Goal: Complete application form

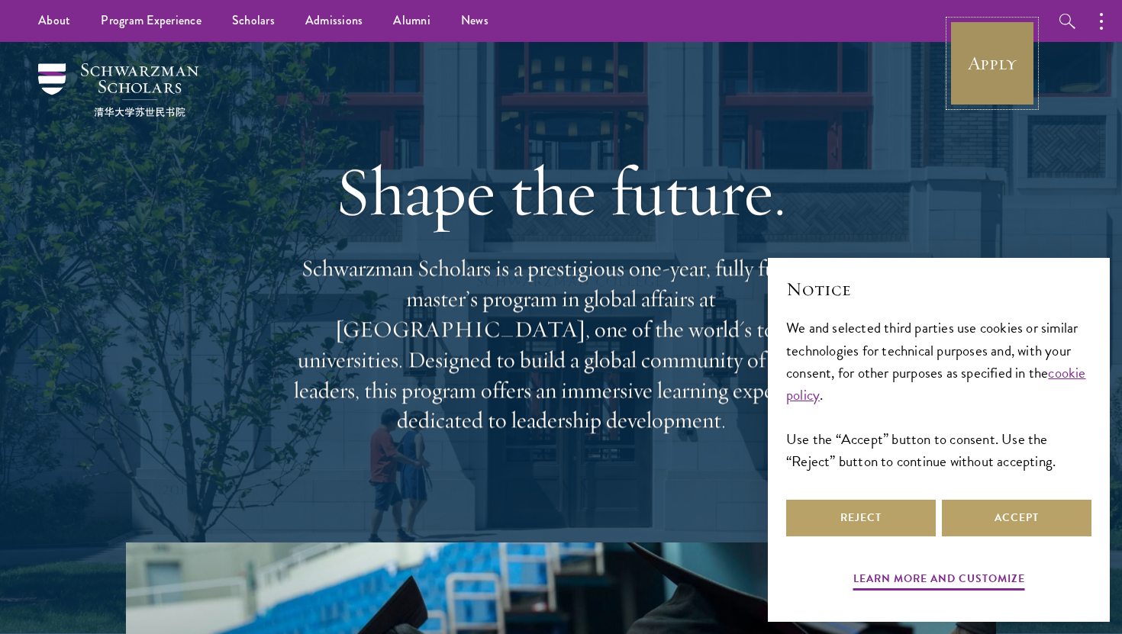
click at [1002, 88] on link "Apply" at bounding box center [992, 63] width 85 height 85
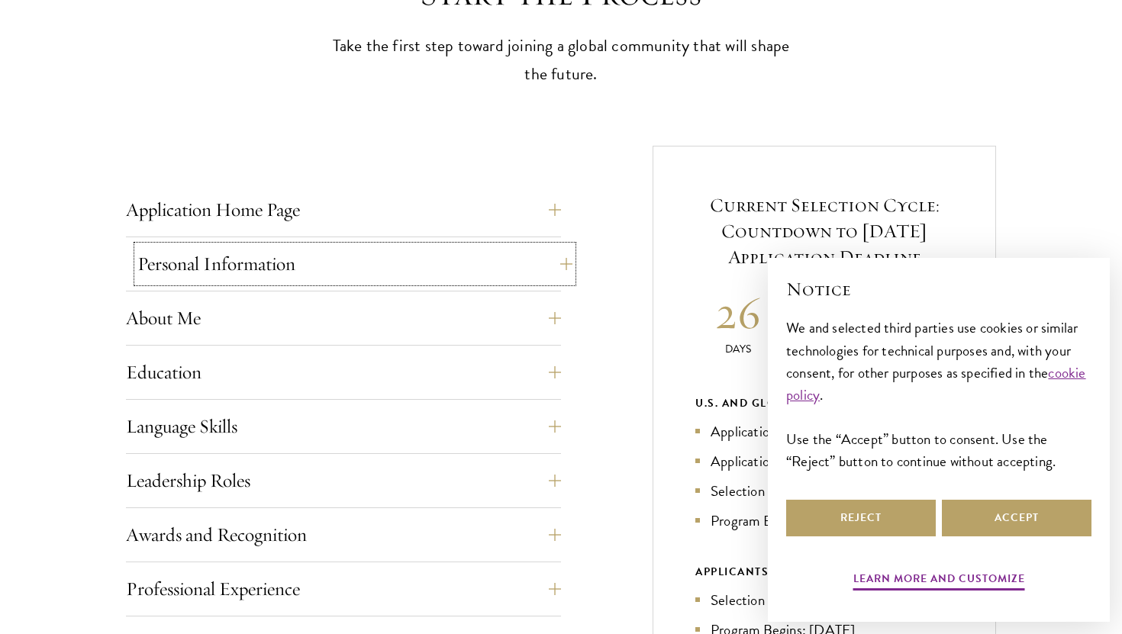
click at [356, 248] on button "Personal Information" at bounding box center [354, 264] width 435 height 37
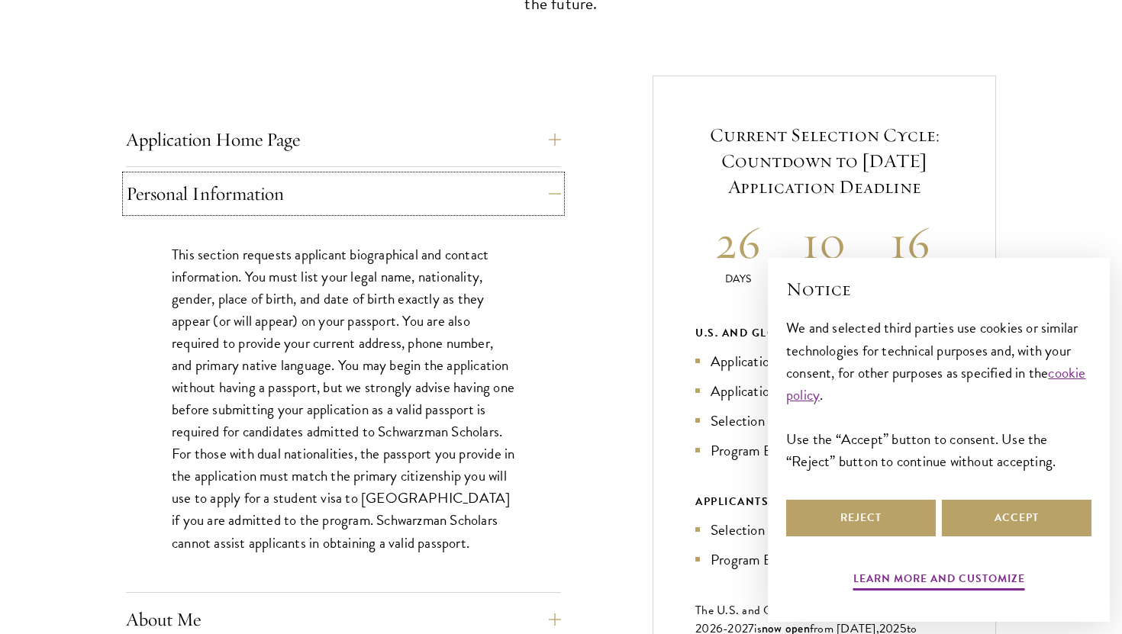
scroll to position [544, 0]
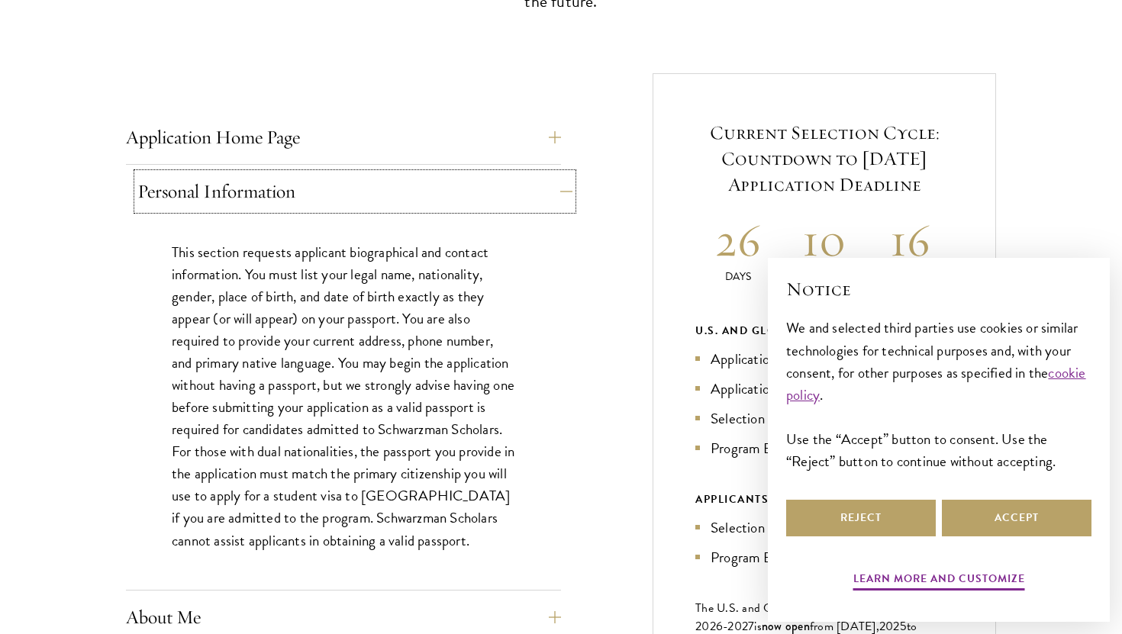
click at [364, 206] on button "Personal Information" at bounding box center [354, 191] width 435 height 37
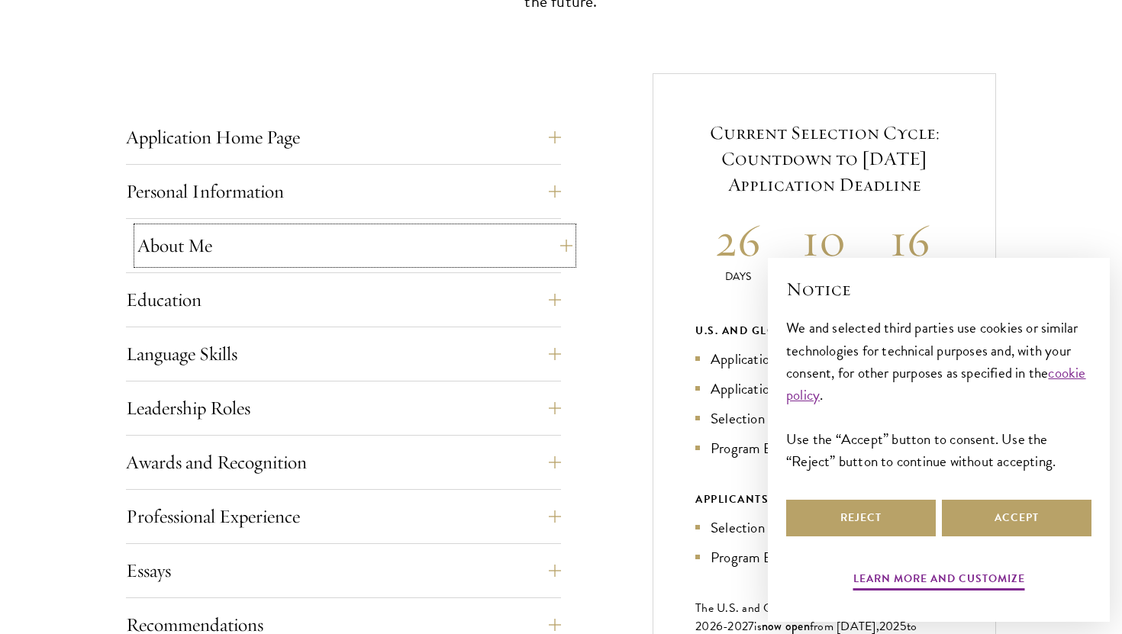
click at [347, 248] on button "About Me" at bounding box center [354, 245] width 435 height 37
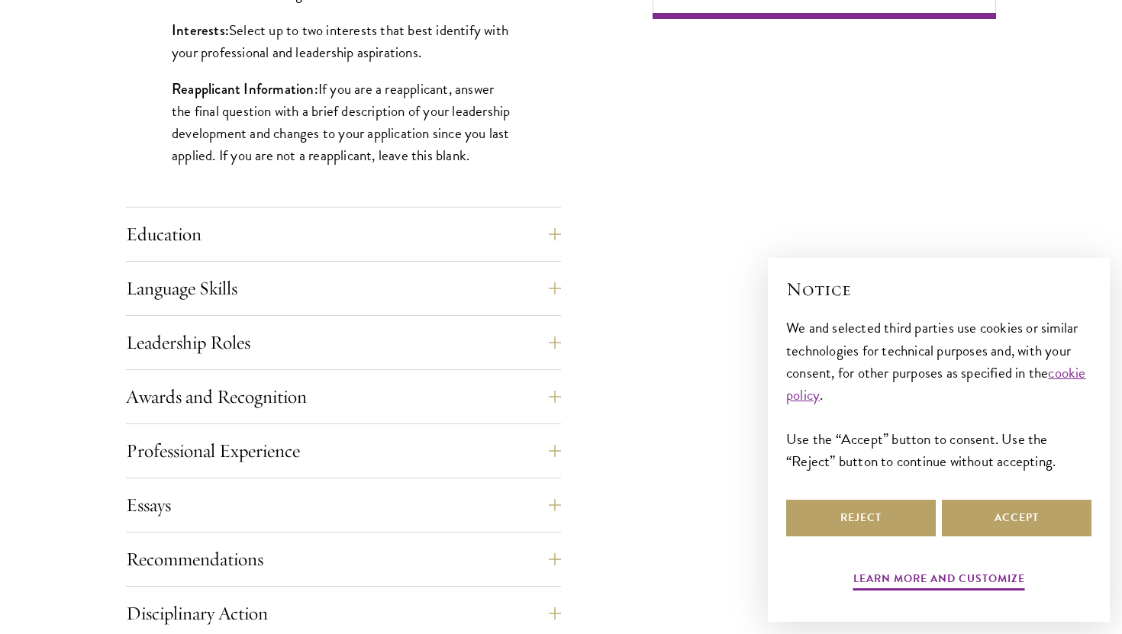
scroll to position [1373, 0]
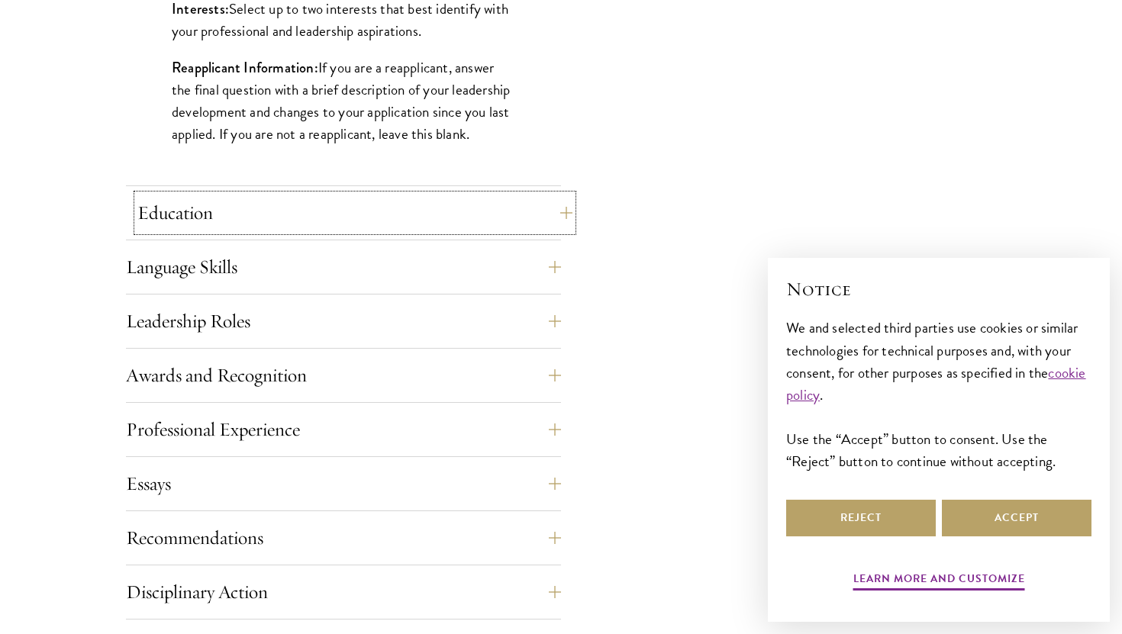
click at [343, 226] on button "Education" at bounding box center [354, 213] width 435 height 37
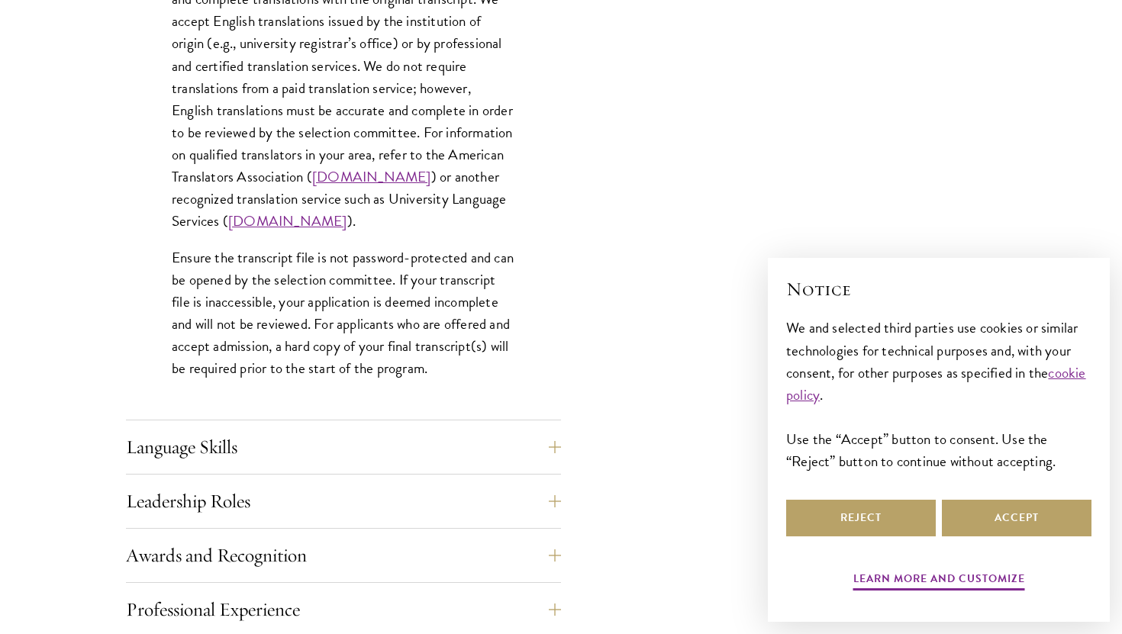
scroll to position [2407, 0]
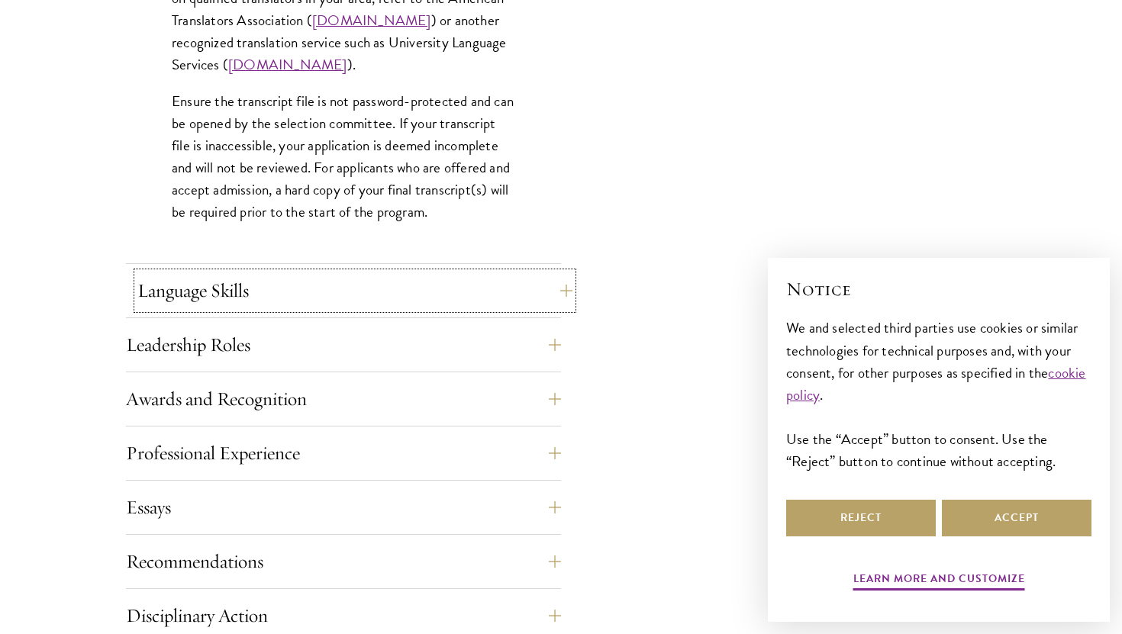
click at [315, 286] on button "Language Skills" at bounding box center [354, 291] width 435 height 37
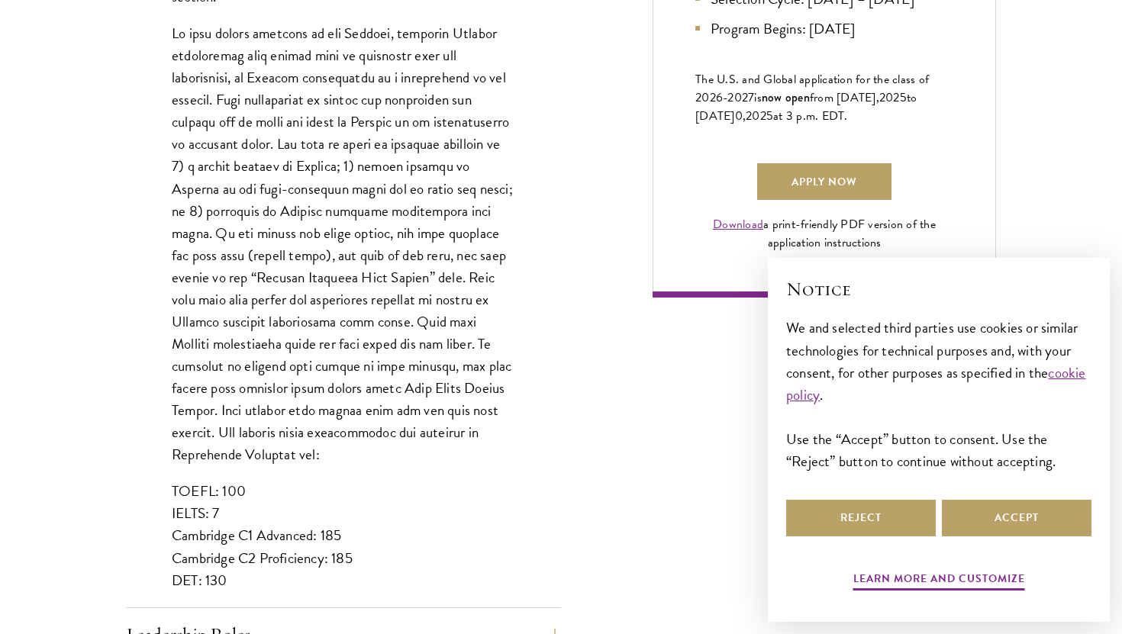
scroll to position [1514, 0]
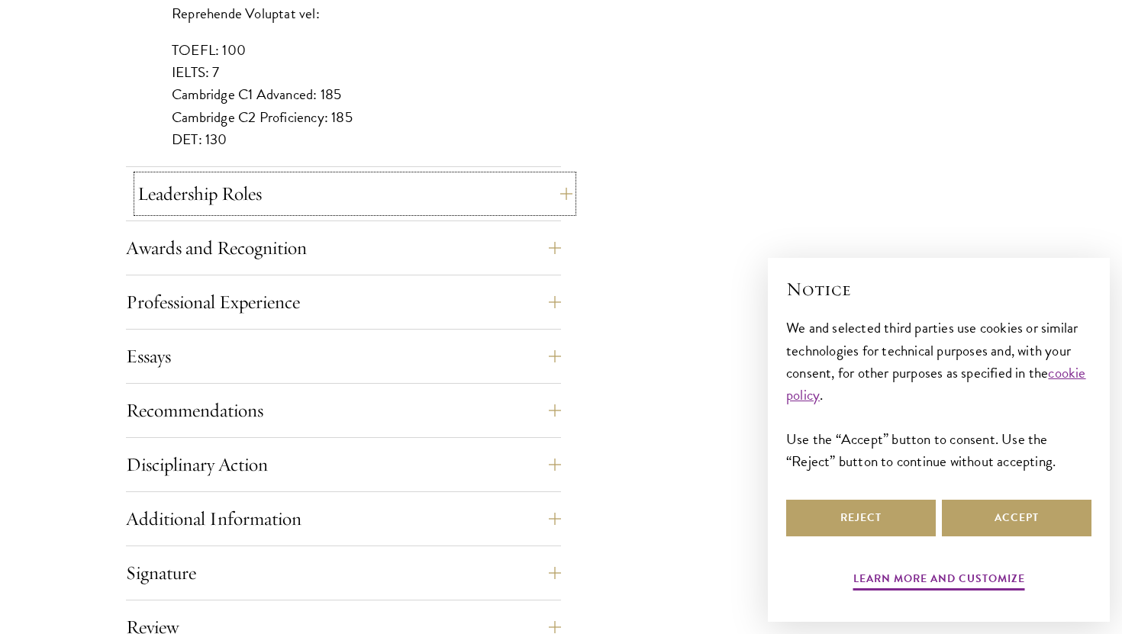
click at [306, 192] on button "Leadership Roles" at bounding box center [354, 194] width 435 height 37
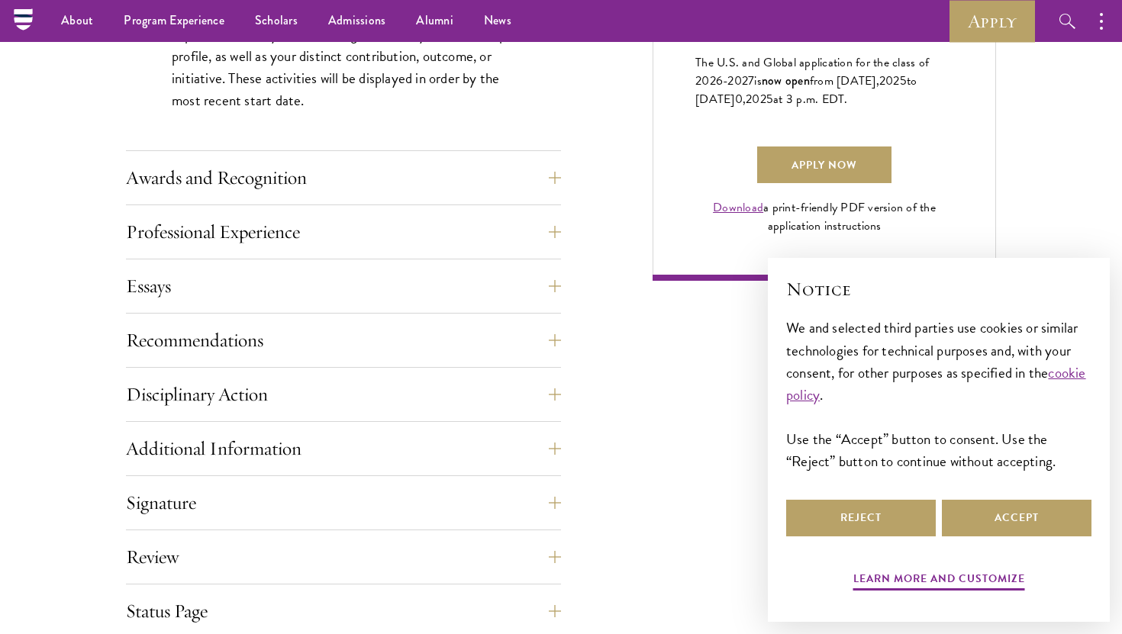
scroll to position [963, 0]
